Goal: Find specific page/section: Find specific page/section

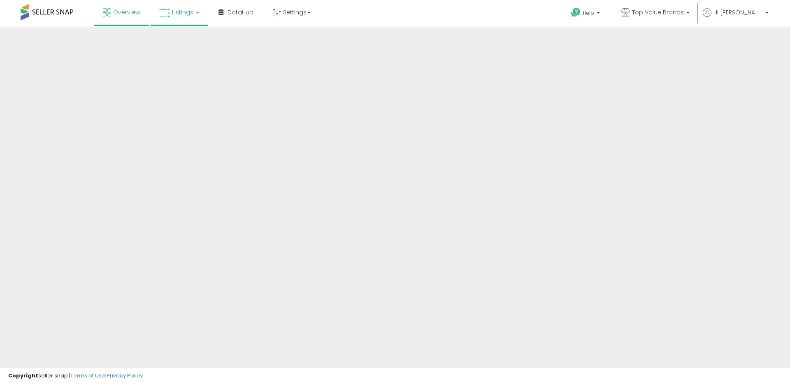
click at [187, 13] on span "Listings" at bounding box center [182, 12] width 21 height 8
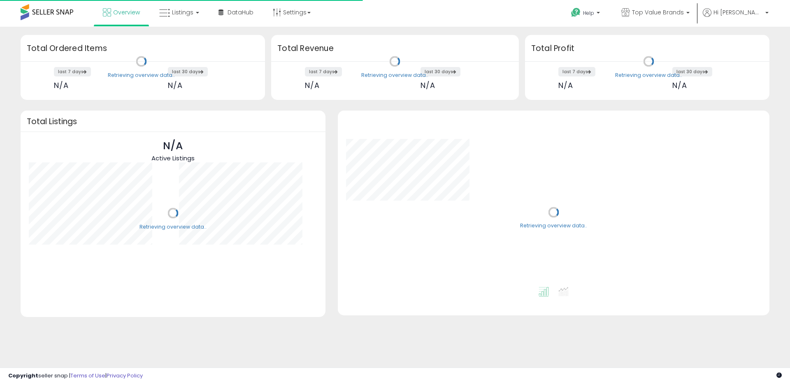
click at [182, 12] on span "Listings" at bounding box center [182, 12] width 21 height 8
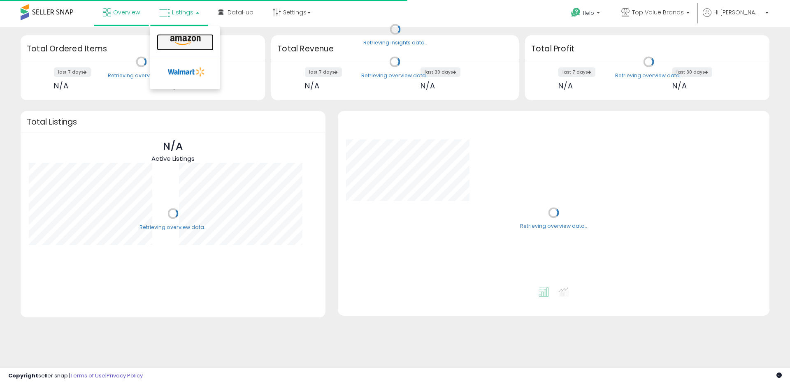
click at [183, 41] on icon at bounding box center [185, 40] width 36 height 11
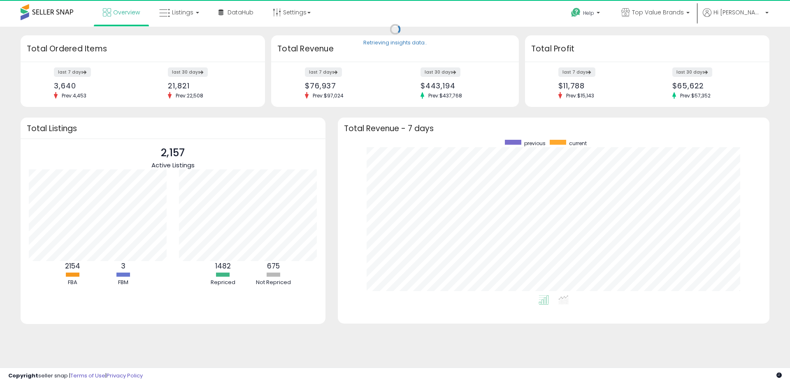
scroll to position [155, 415]
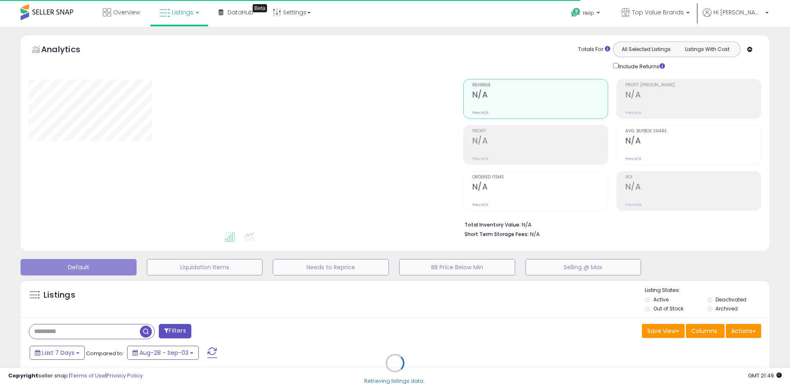
click at [123, 332] on div "Retrieving listings data.." at bounding box center [394, 370] width 761 height 188
click at [122, 329] on div "Retrieving listings data.." at bounding box center [394, 370] width 761 height 188
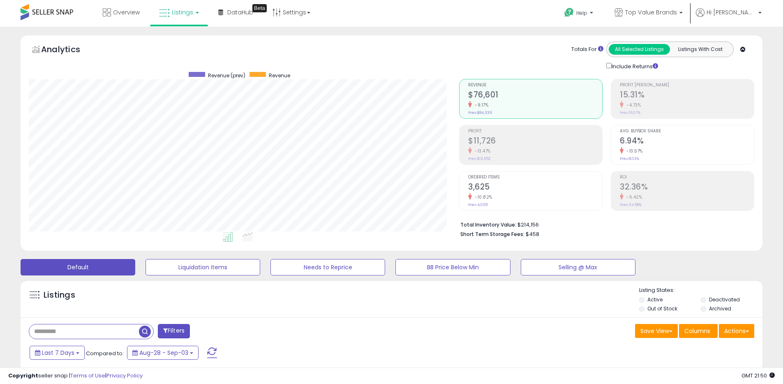
scroll to position [169, 431]
